Goal: Use online tool/utility: Use online tool/utility

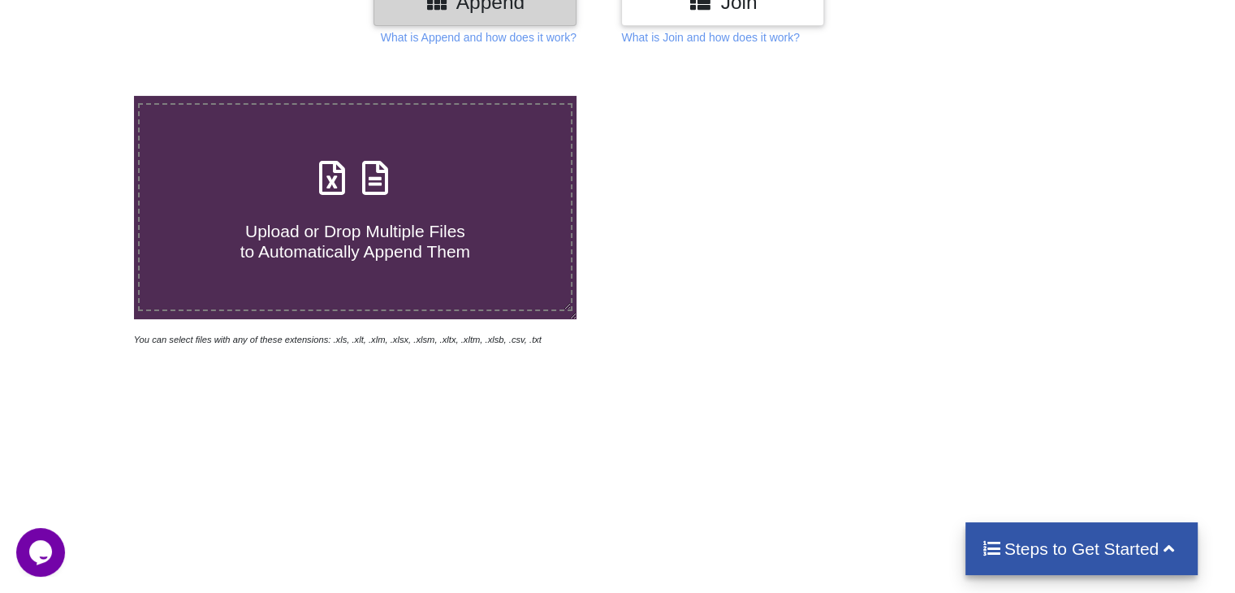
click at [340, 183] on icon at bounding box center [332, 170] width 41 height 34
click at [84, 96] on input "Upload or Drop Multiple Files to Automatically Append Them" at bounding box center [84, 96] width 0 height 0
type input "C:\fakepath\GANGA MANDAL Iqama#2546155819.xlsx"
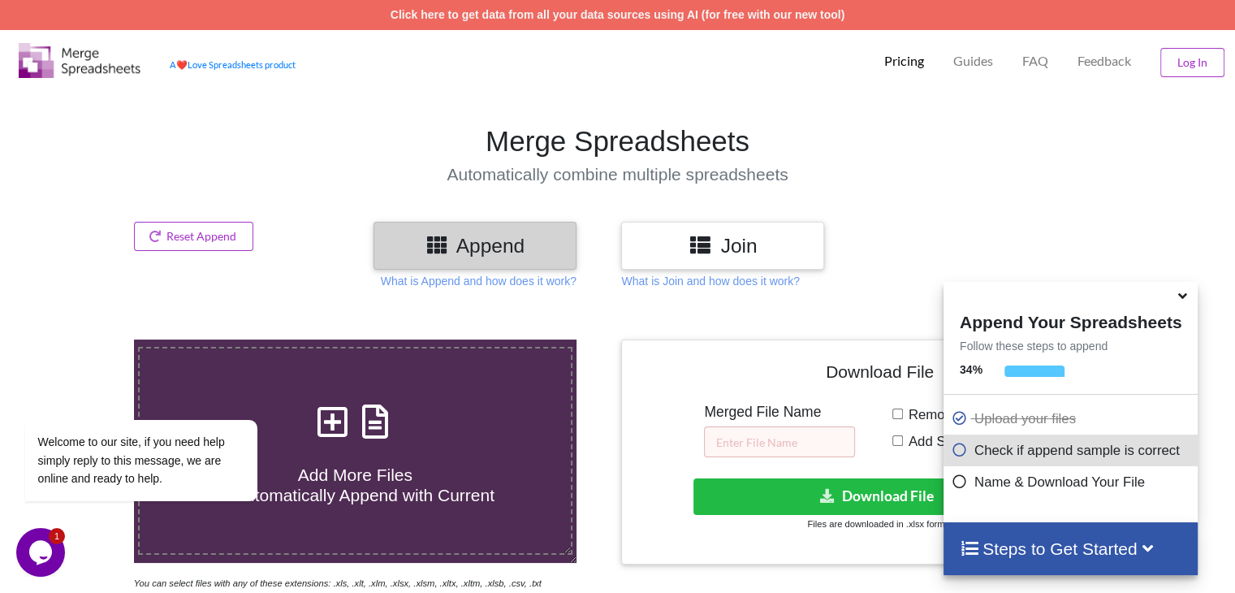
click at [1180, 300] on icon at bounding box center [1182, 293] width 17 height 15
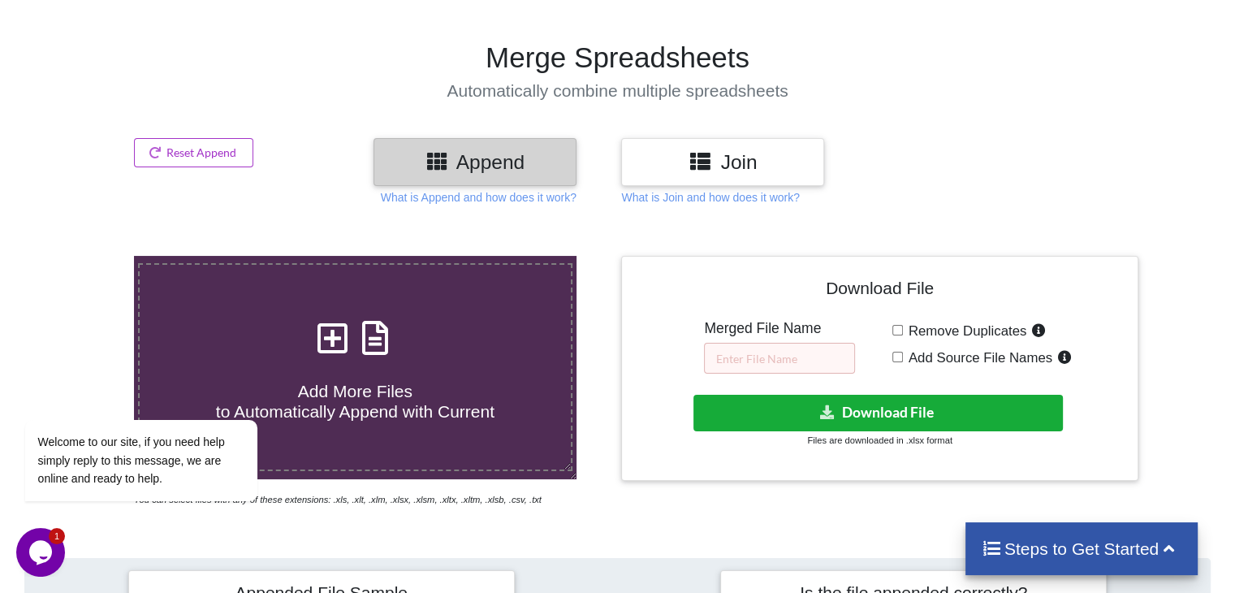
scroll to position [244, 0]
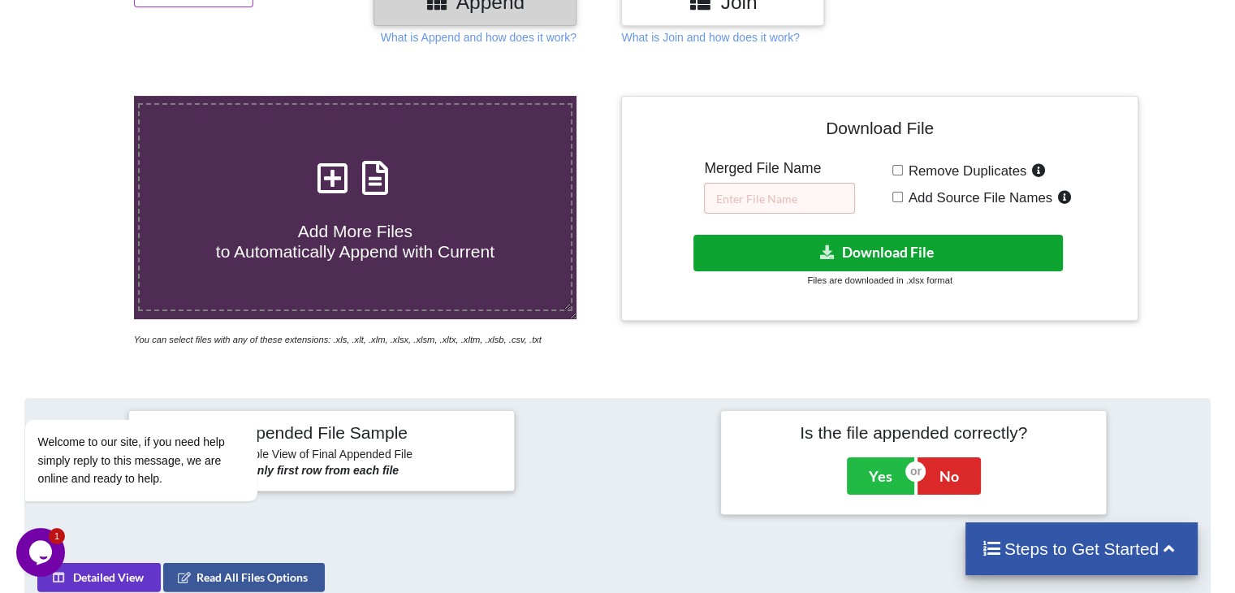
click at [861, 249] on button "Download File" at bounding box center [877, 253] width 369 height 37
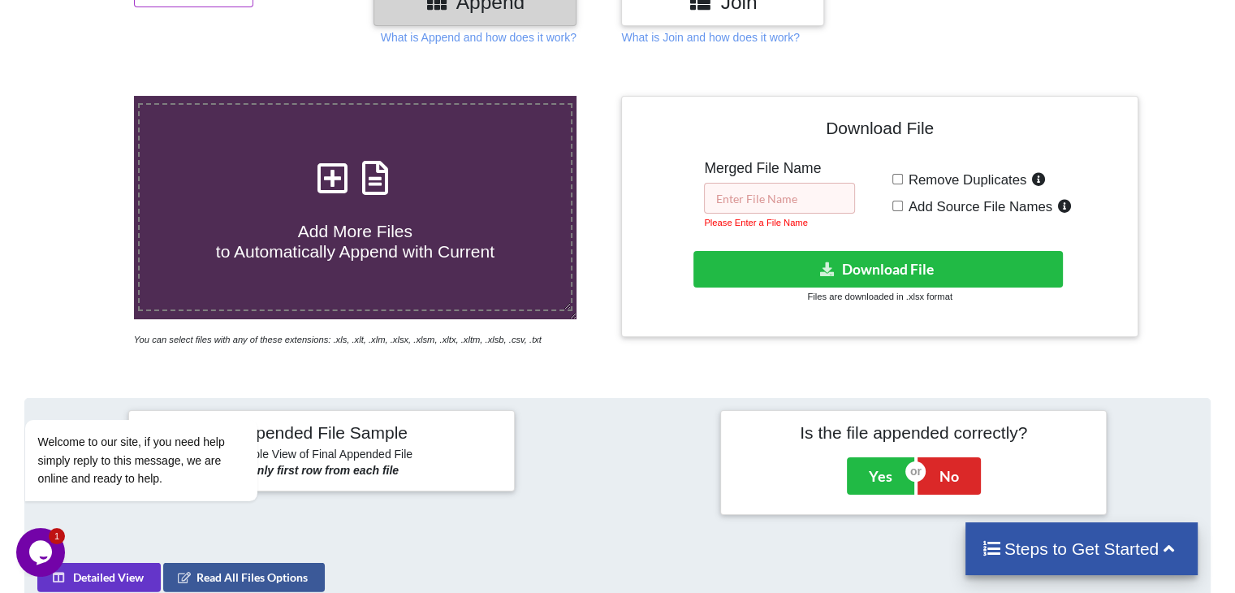
click at [782, 205] on input "text" at bounding box center [779, 198] width 151 height 31
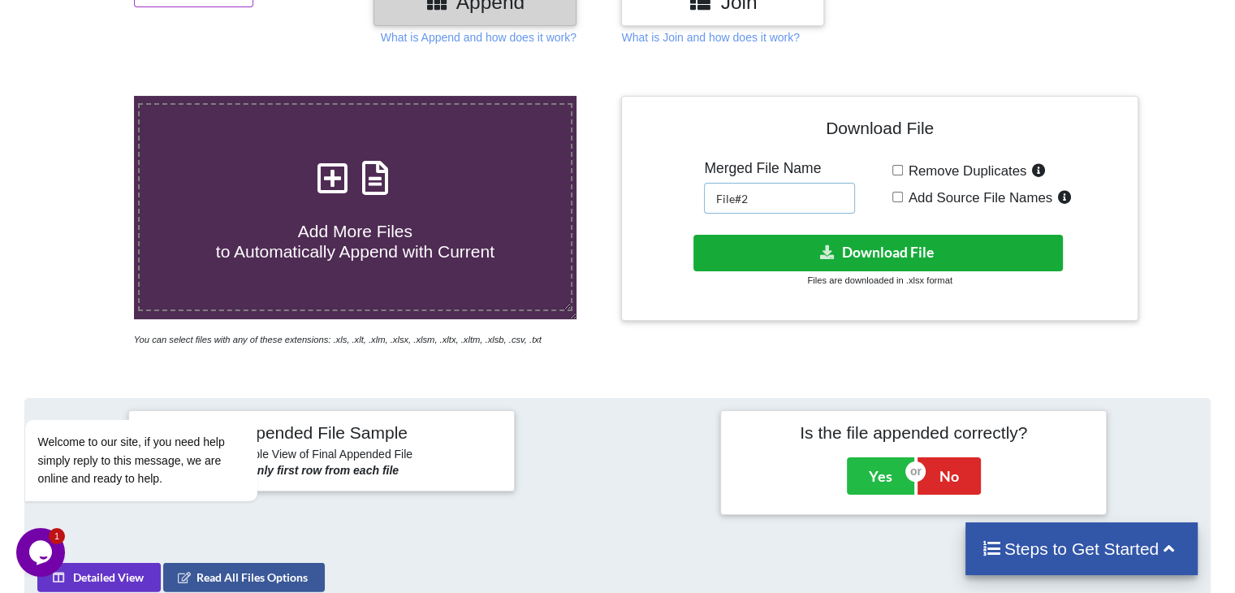
type input "File#2"
click at [825, 248] on icon at bounding box center [827, 251] width 17 height 12
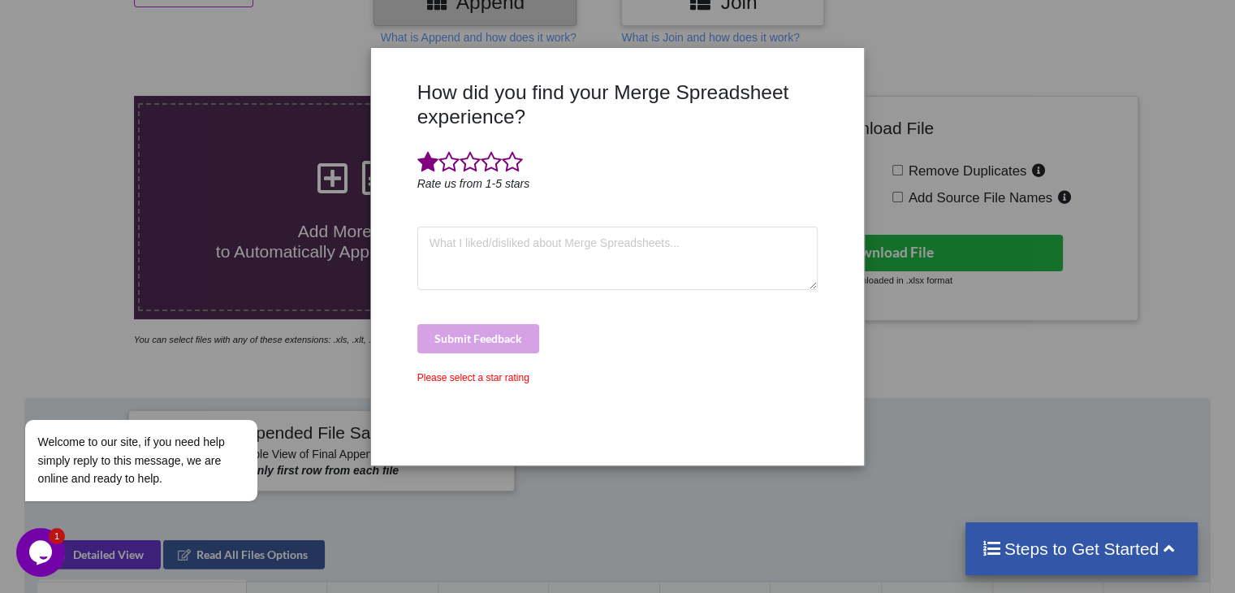
click at [432, 170] on span at bounding box center [427, 162] width 21 height 23
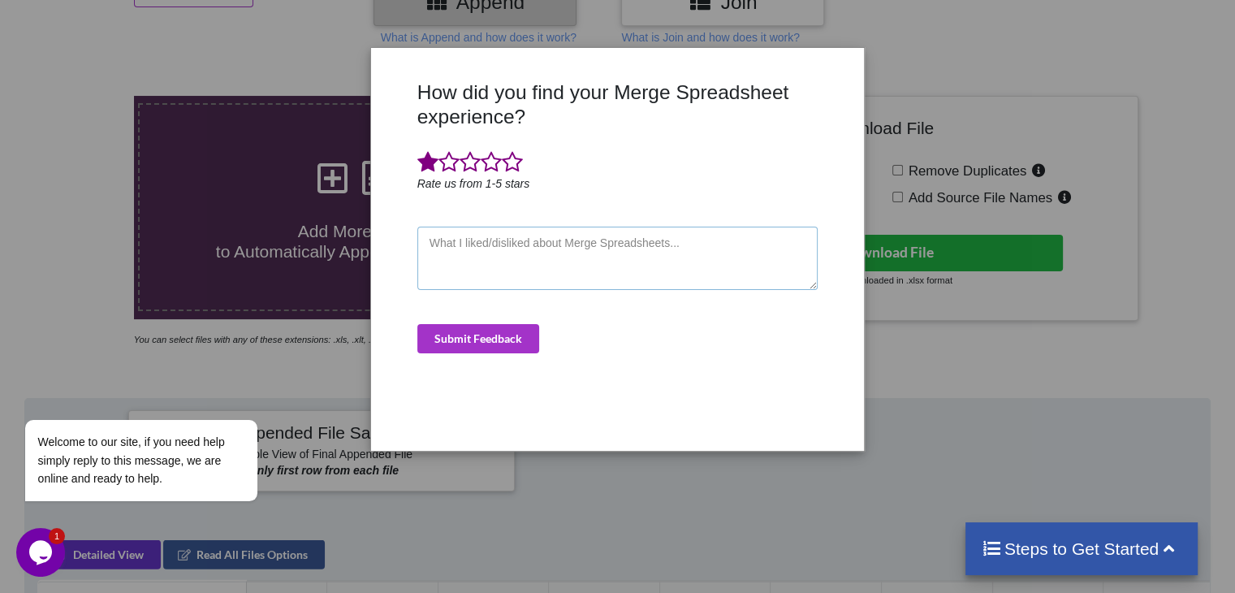
click at [533, 259] on textarea at bounding box center [617, 258] width 401 height 63
type textarea "not good"
click at [481, 332] on button "Submit Feedback" at bounding box center [478, 338] width 122 height 29
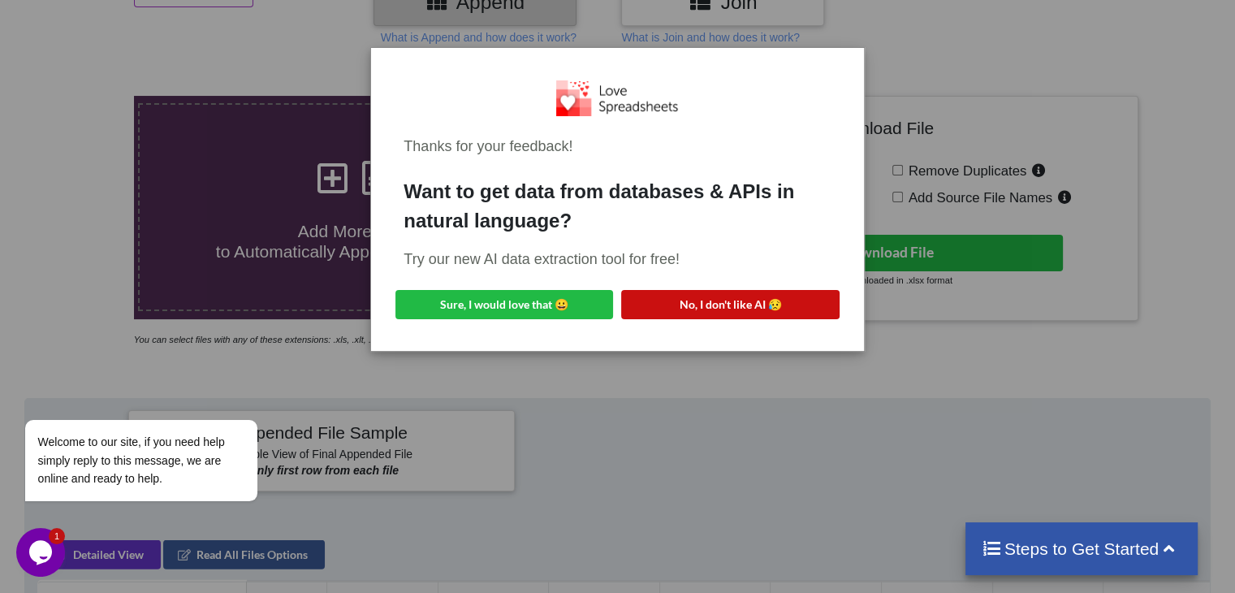
click at [767, 308] on button "No, I don't like AI 😥" at bounding box center [730, 304] width 218 height 29
